Goal: Find specific page/section: Find specific page/section

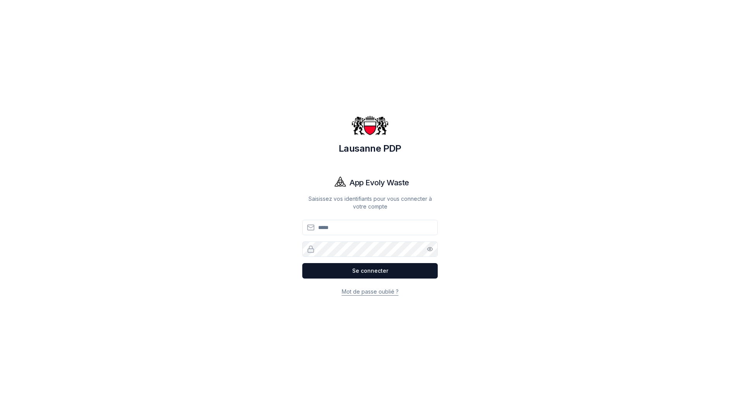
click at [705, 58] on body "Lausanne PDP App Evoly Waste Saisissez vos identifiants pour vous connecter à v…" at bounding box center [370, 203] width 740 height 407
click at [367, 228] on input "Email" at bounding box center [369, 227] width 135 height 15
click at [361, 229] on input "Email" at bounding box center [369, 227] width 135 height 15
type input "**********"
click at [302, 263] on button "Se connecter" at bounding box center [369, 270] width 135 height 15
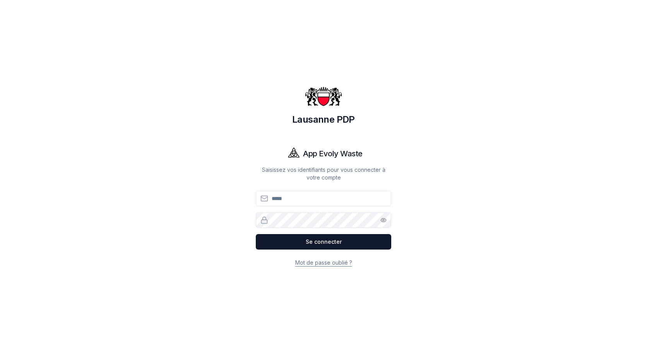
click at [291, 200] on input "Email" at bounding box center [323, 198] width 135 height 15
type input "**********"
click at [256, 234] on button "Se connecter" at bounding box center [323, 241] width 135 height 15
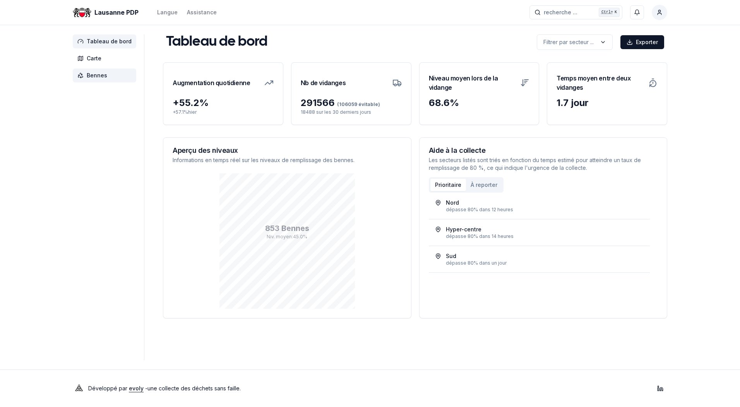
click at [98, 76] on span "Bennes" at bounding box center [97, 76] width 21 height 8
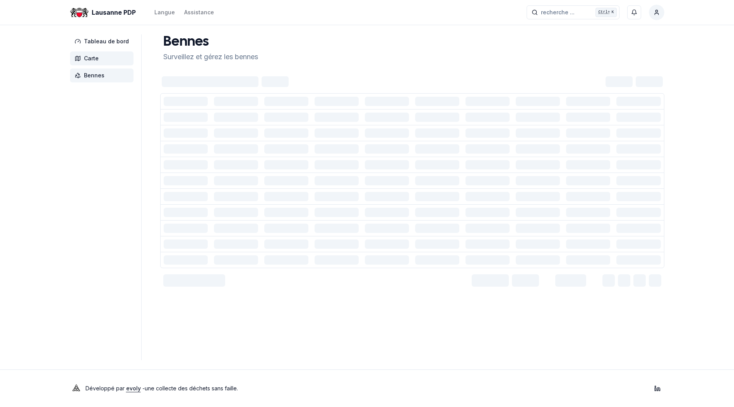
click at [96, 59] on span "Carte" at bounding box center [91, 59] width 15 height 8
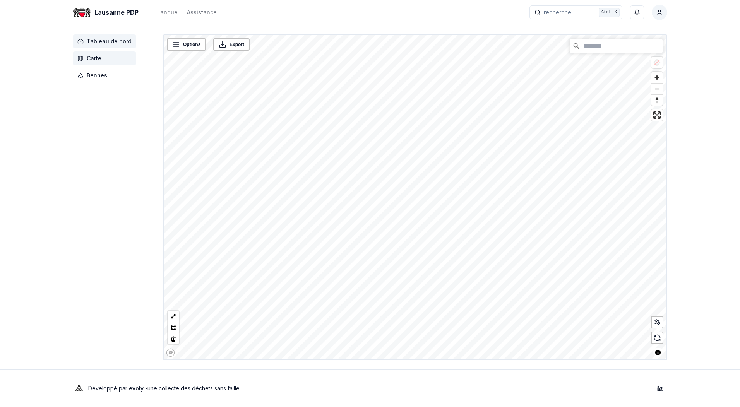
click at [99, 43] on span "Tableau de bord" at bounding box center [109, 42] width 45 height 8
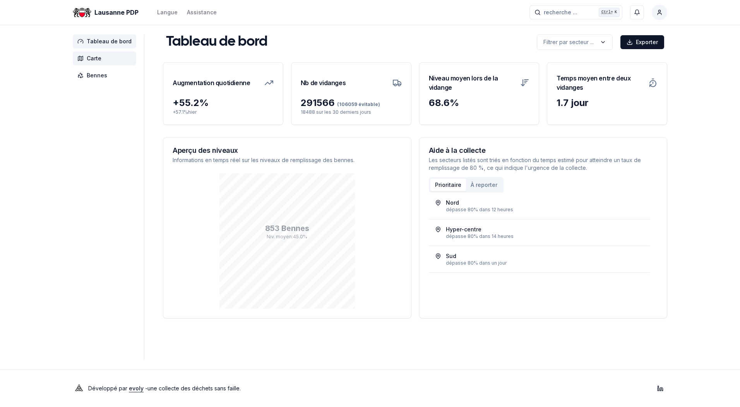
click at [91, 58] on span "Carte" at bounding box center [94, 59] width 15 height 8
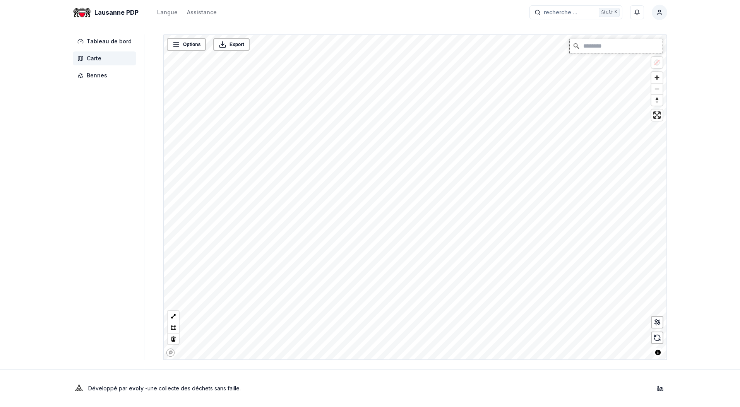
click at [622, 47] on input "Chercher" at bounding box center [616, 46] width 93 height 14
click at [630, 48] on input "Chercher" at bounding box center [616, 46] width 93 height 14
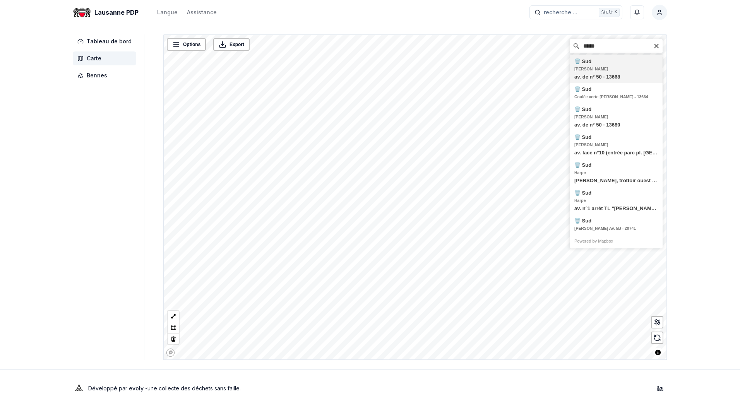
type input "**********"
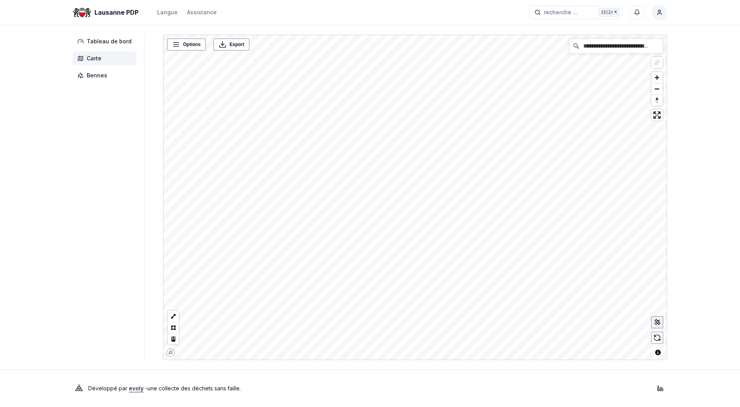
click at [657, 324] on icon at bounding box center [657, 323] width 8 height 8
click at [657, 322] on icon at bounding box center [657, 322] width 3 height 3
click at [185, 43] on span "Options" at bounding box center [191, 45] width 17 height 8
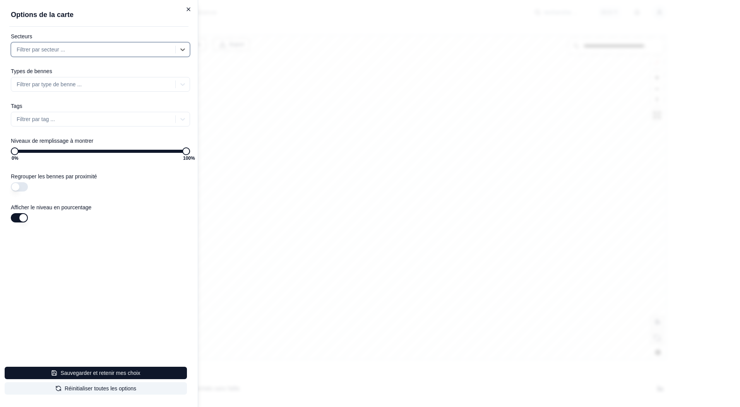
click at [189, 9] on icon "button" at bounding box center [188, 9] width 3 height 3
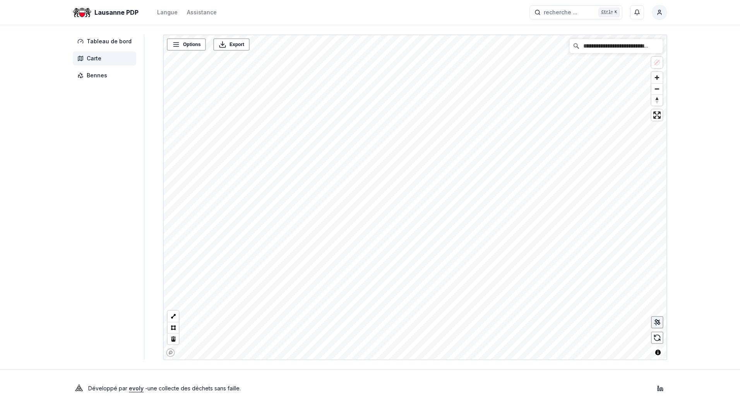
click at [655, 321] on icon at bounding box center [657, 323] width 8 height 8
click at [458, 131] on link "Dapples Av. 5B - 20741" at bounding box center [461, 132] width 70 height 5
click at [459, 134] on link "Dapples Av. 5B - 20741" at bounding box center [461, 132] width 70 height 5
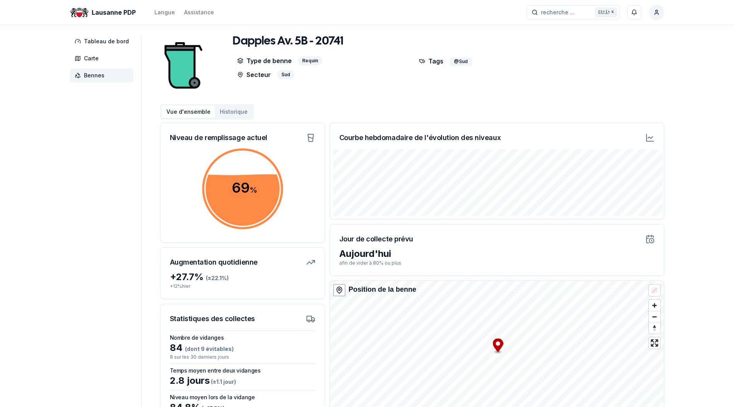
click at [235, 108] on button "Historique" at bounding box center [233, 112] width 37 height 12
click at [234, 115] on button "Historique" at bounding box center [233, 112] width 37 height 12
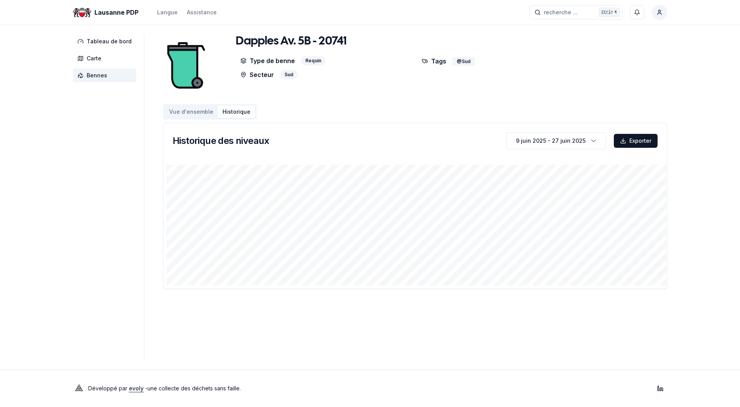
click at [188, 111] on button "Vue d'ensemble" at bounding box center [191, 112] width 53 height 12
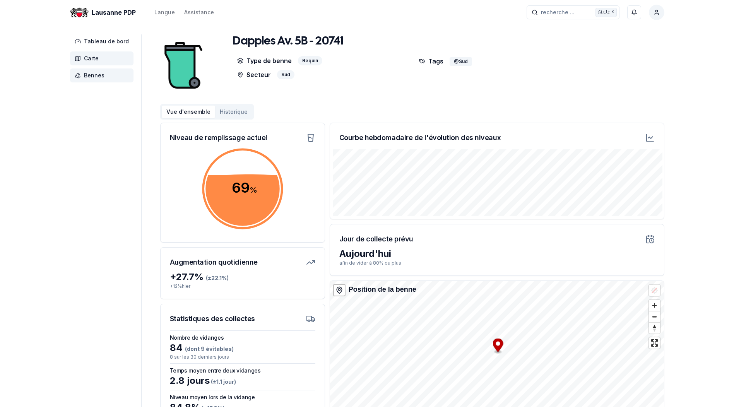
click at [89, 63] on span "Carte" at bounding box center [101, 58] width 63 height 14
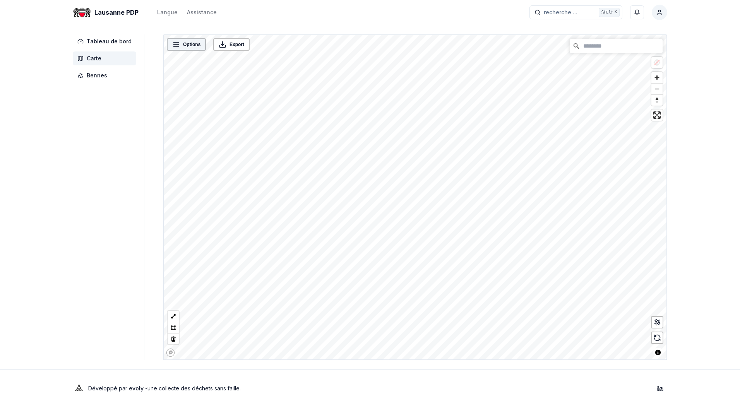
click at [183, 44] on span "Options" at bounding box center [191, 45] width 17 height 8
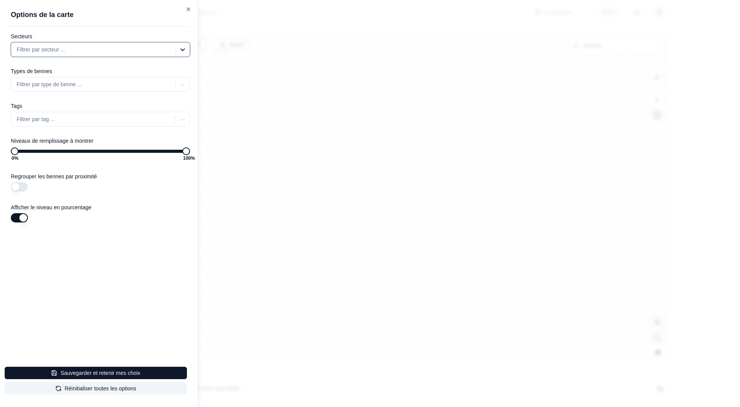
click at [181, 50] on icon at bounding box center [183, 50] width 8 height 8
click at [189, 10] on icon "button" at bounding box center [188, 9] width 6 height 6
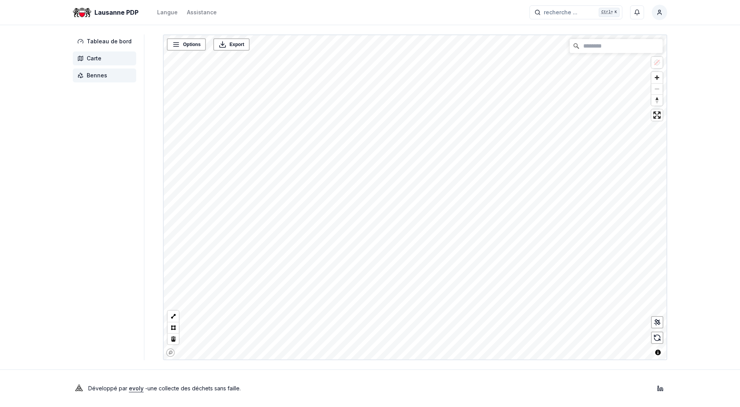
click at [90, 76] on span "Bennes" at bounding box center [97, 76] width 21 height 8
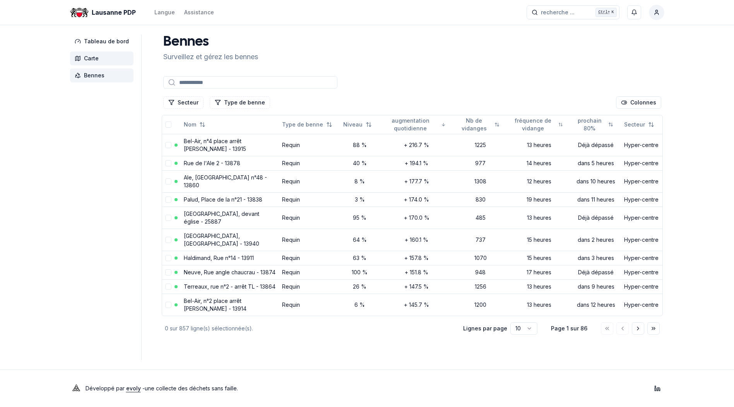
click at [91, 59] on span "Carte" at bounding box center [91, 59] width 15 height 8
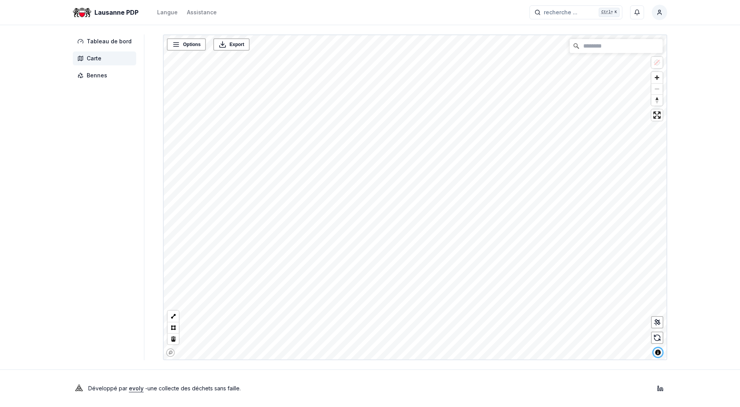
click at [658, 353] on span "Toggle attribution" at bounding box center [657, 352] width 9 height 9
